Goal: Information Seeking & Learning: Learn about a topic

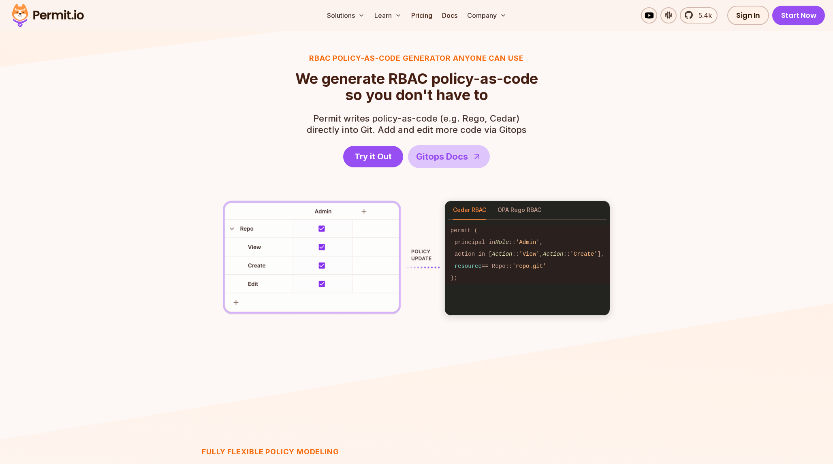
scroll to position [1114, 0]
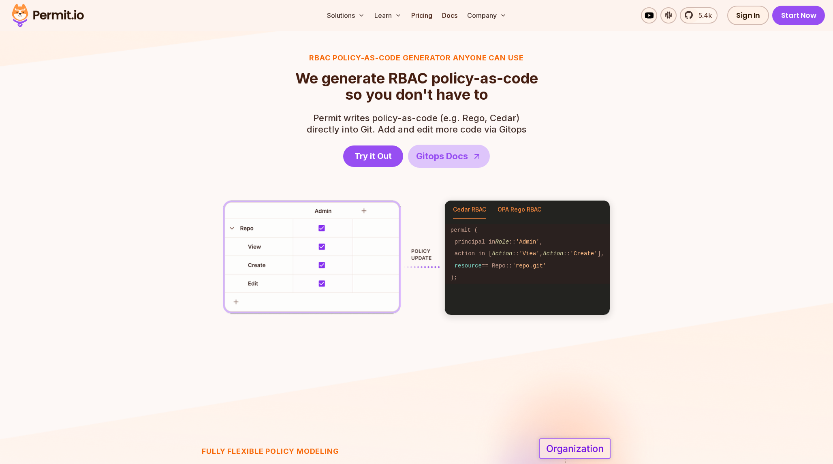
click at [513, 211] on button "OPA Rego RBAC" at bounding box center [519, 209] width 44 height 19
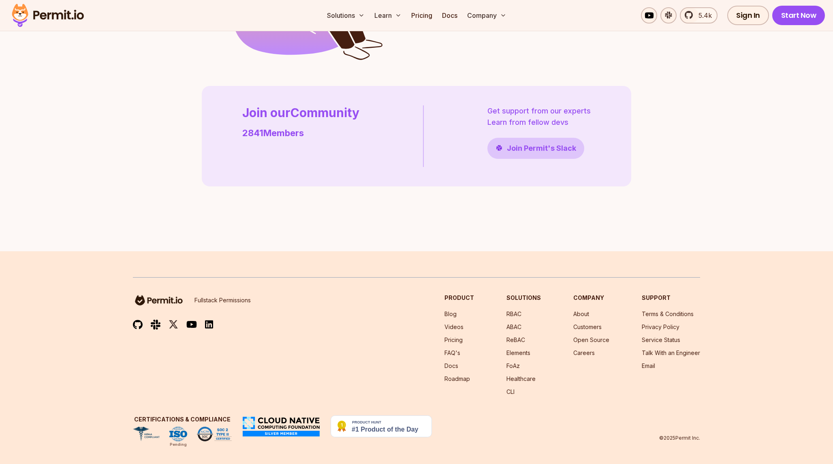
scroll to position [1092, 0]
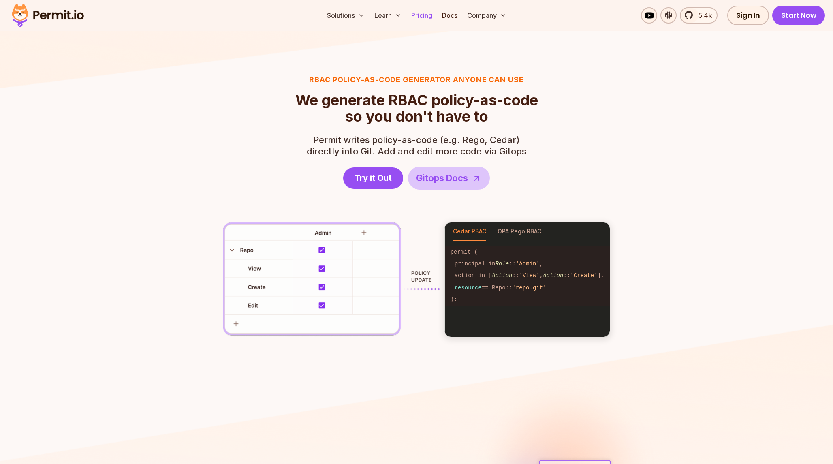
click at [420, 13] on link "Pricing" at bounding box center [422, 15] width 28 height 16
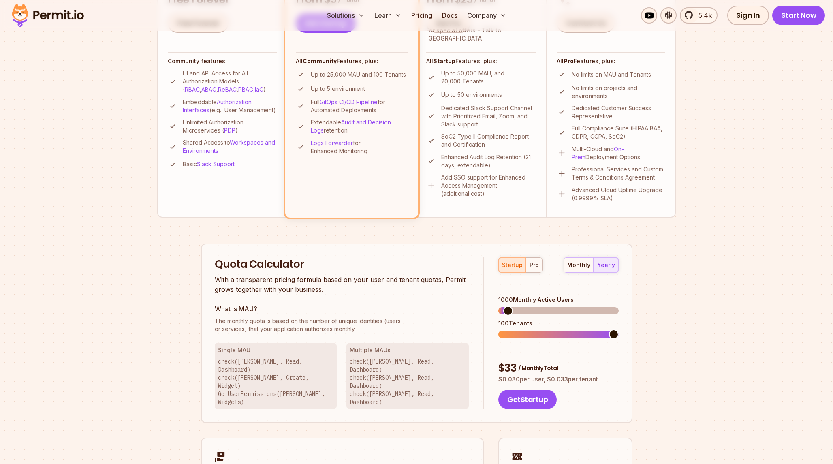
scroll to position [307, 0]
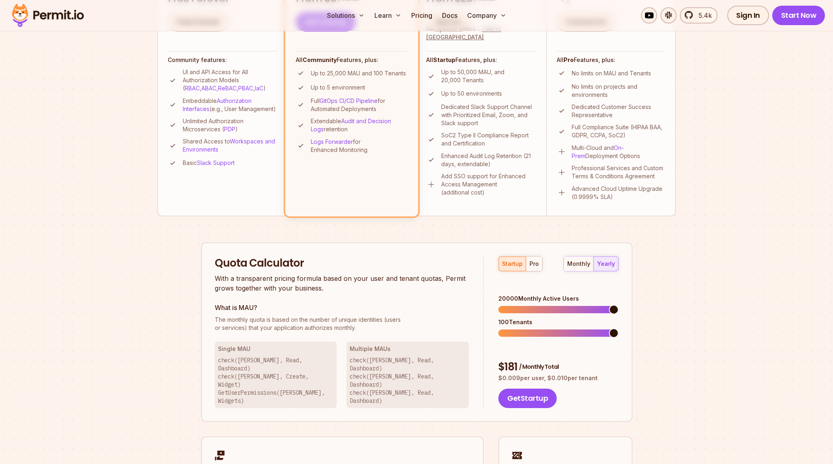
click at [618, 305] on span at bounding box center [614, 310] width 10 height 10
click at [501, 328] on span at bounding box center [503, 333] width 10 height 10
click at [534, 263] on div "pro" at bounding box center [533, 264] width 9 height 8
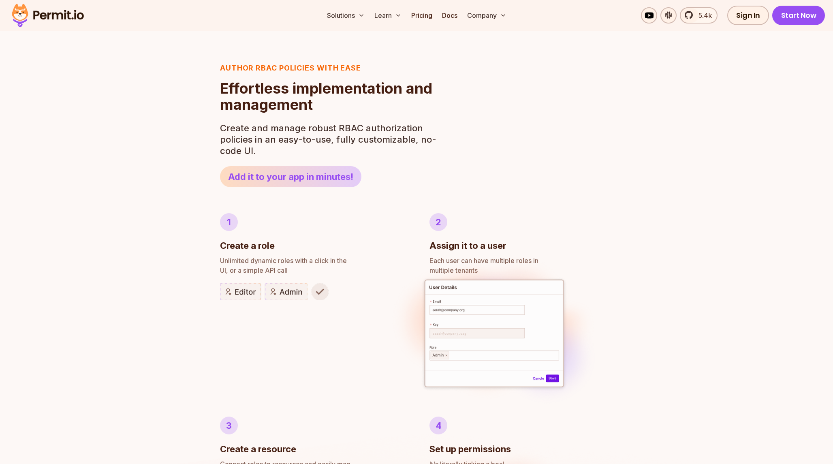
scroll to position [1092, 0]
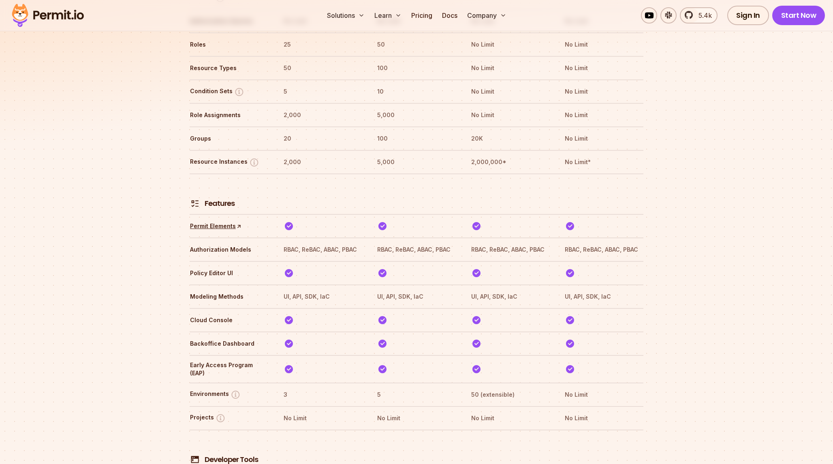
scroll to position [307, 0]
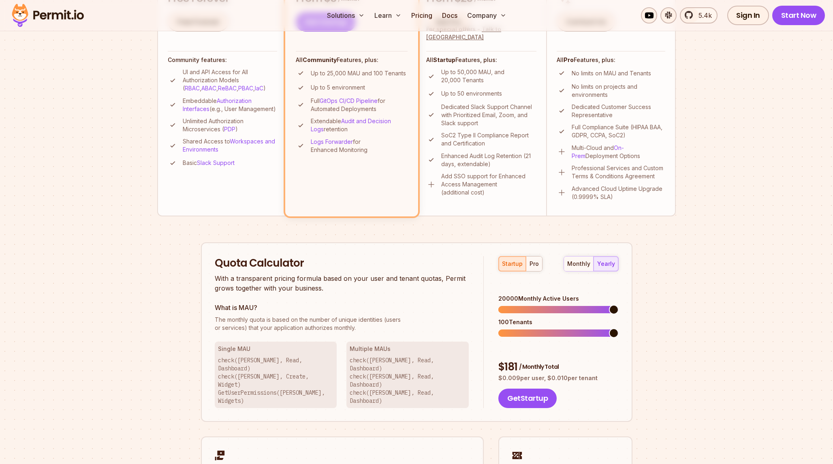
click at [618, 305] on span at bounding box center [614, 310] width 10 height 10
click at [535, 263] on div "pro" at bounding box center [533, 264] width 9 height 8
click at [618, 307] on span at bounding box center [614, 310] width 10 height 10
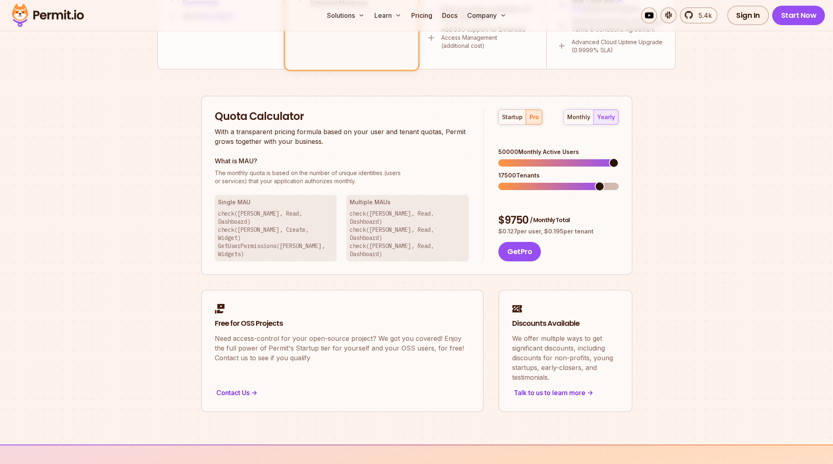
scroll to position [454, 0]
